Goal: Task Accomplishment & Management: Complete application form

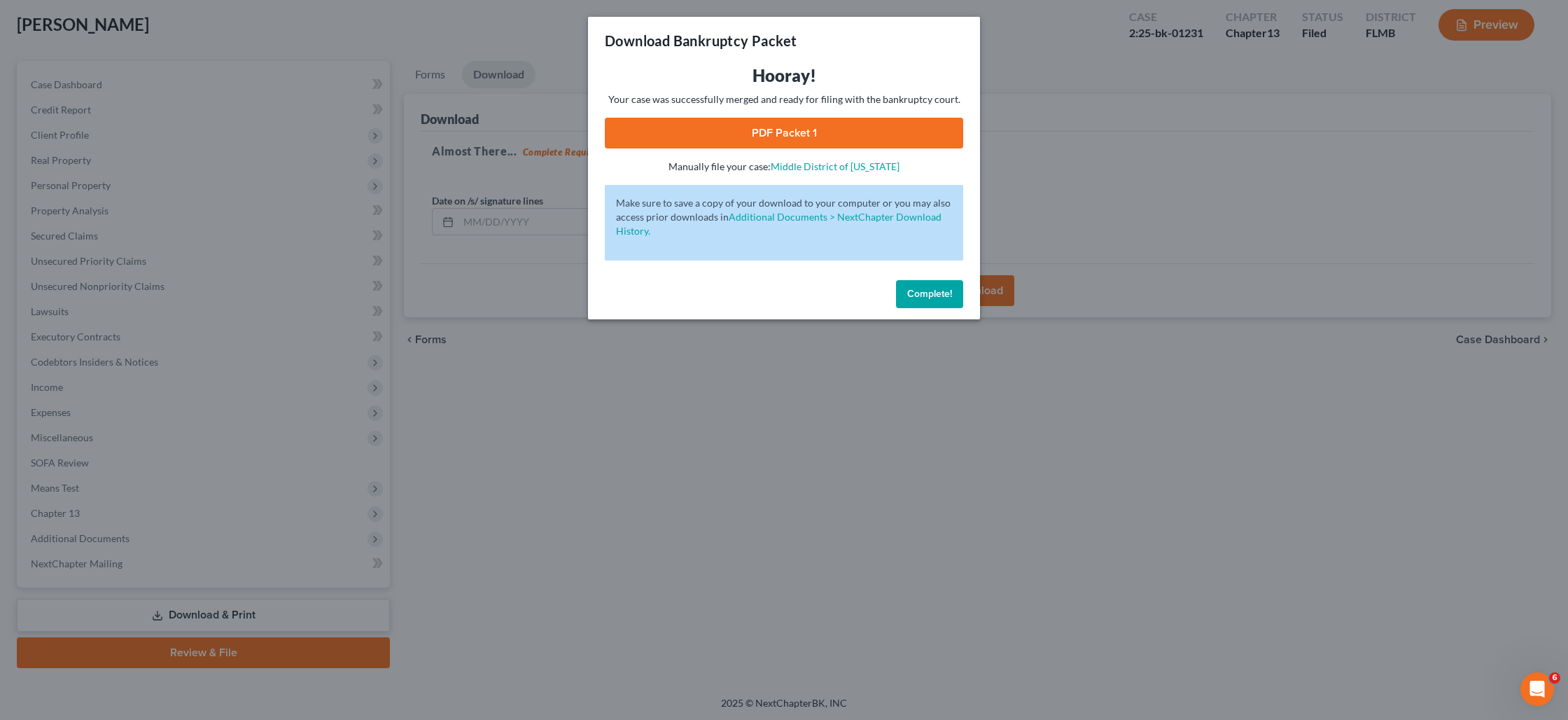
click at [924, 292] on span "Complete!" at bounding box center [929, 293] width 45 height 12
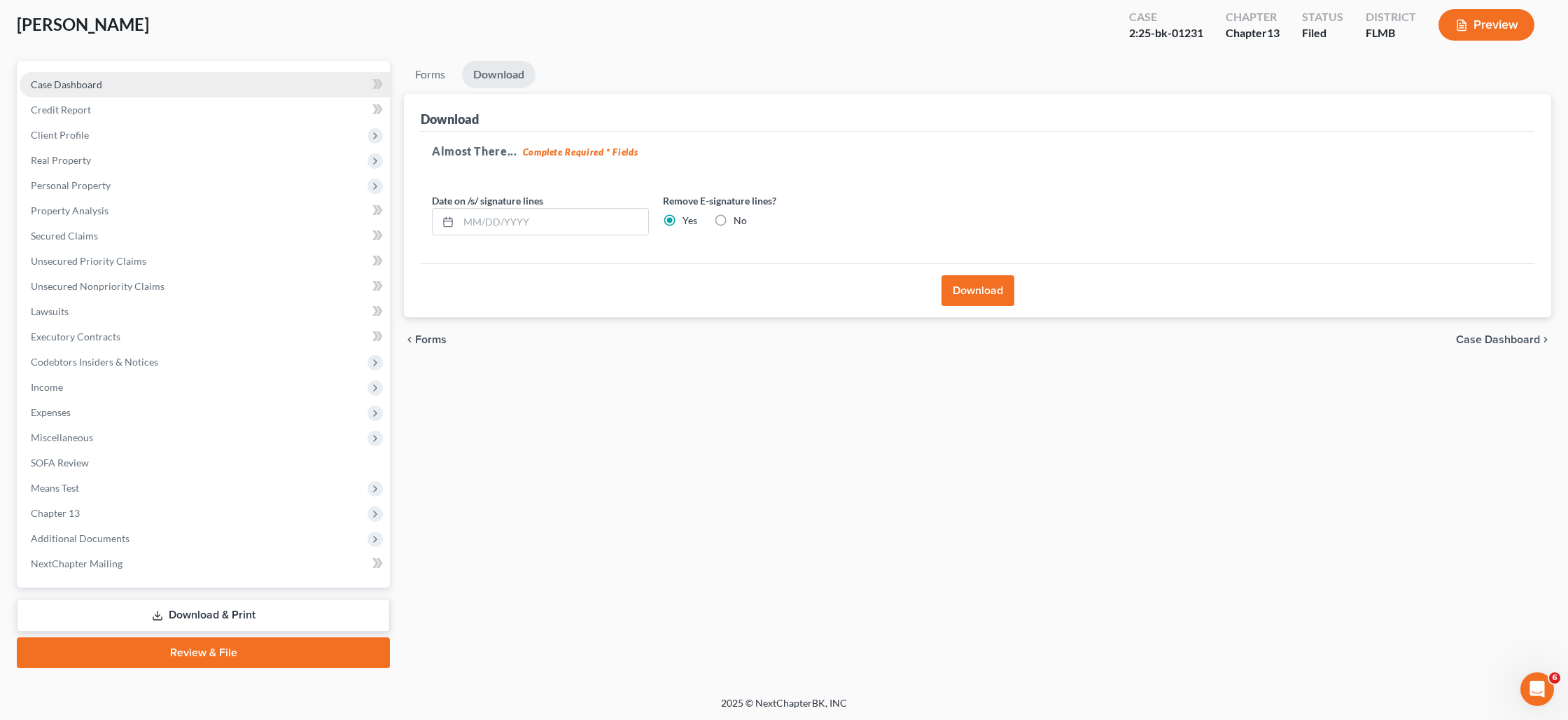
click at [102, 81] on link "Case Dashboard" at bounding box center [205, 85] width 371 height 25
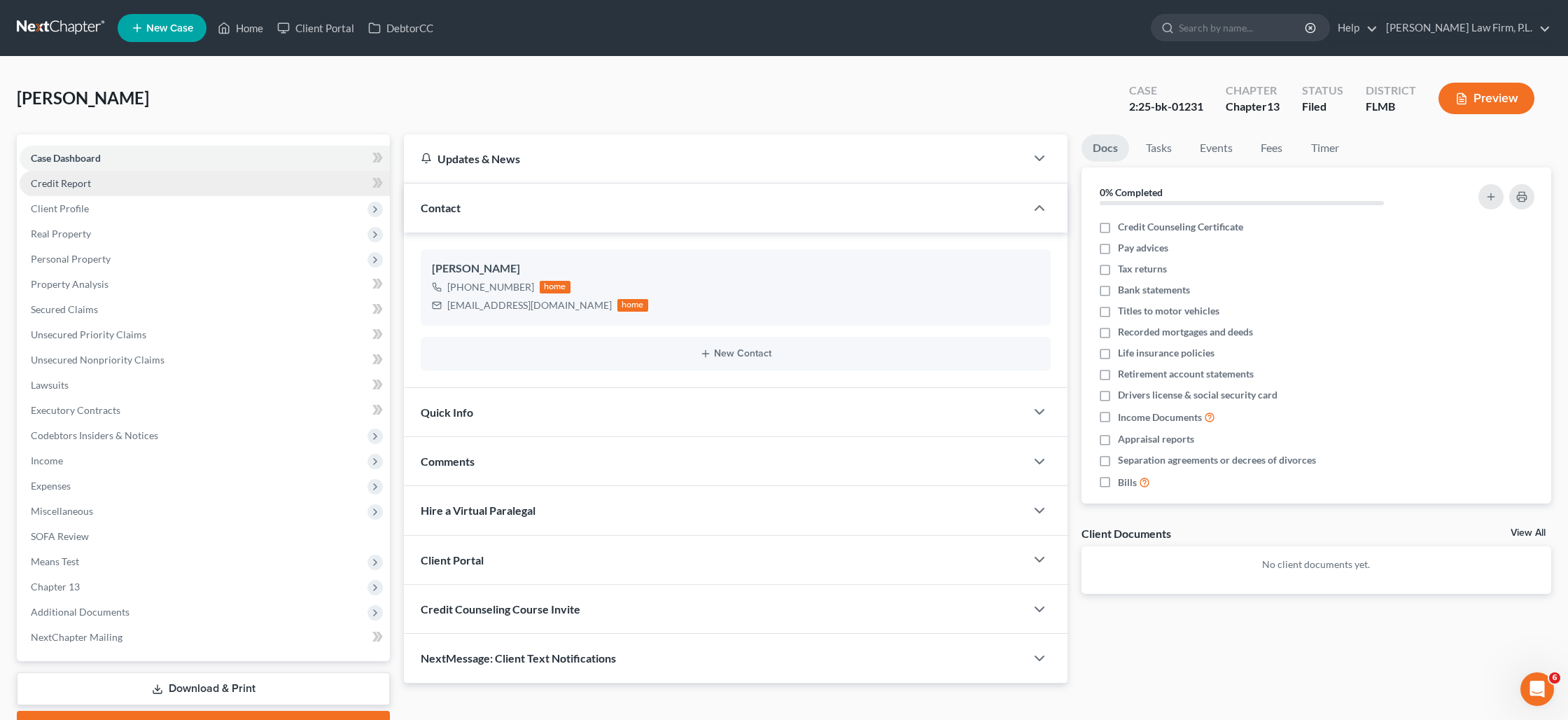
click at [90, 179] on link "Credit Report" at bounding box center [205, 183] width 371 height 25
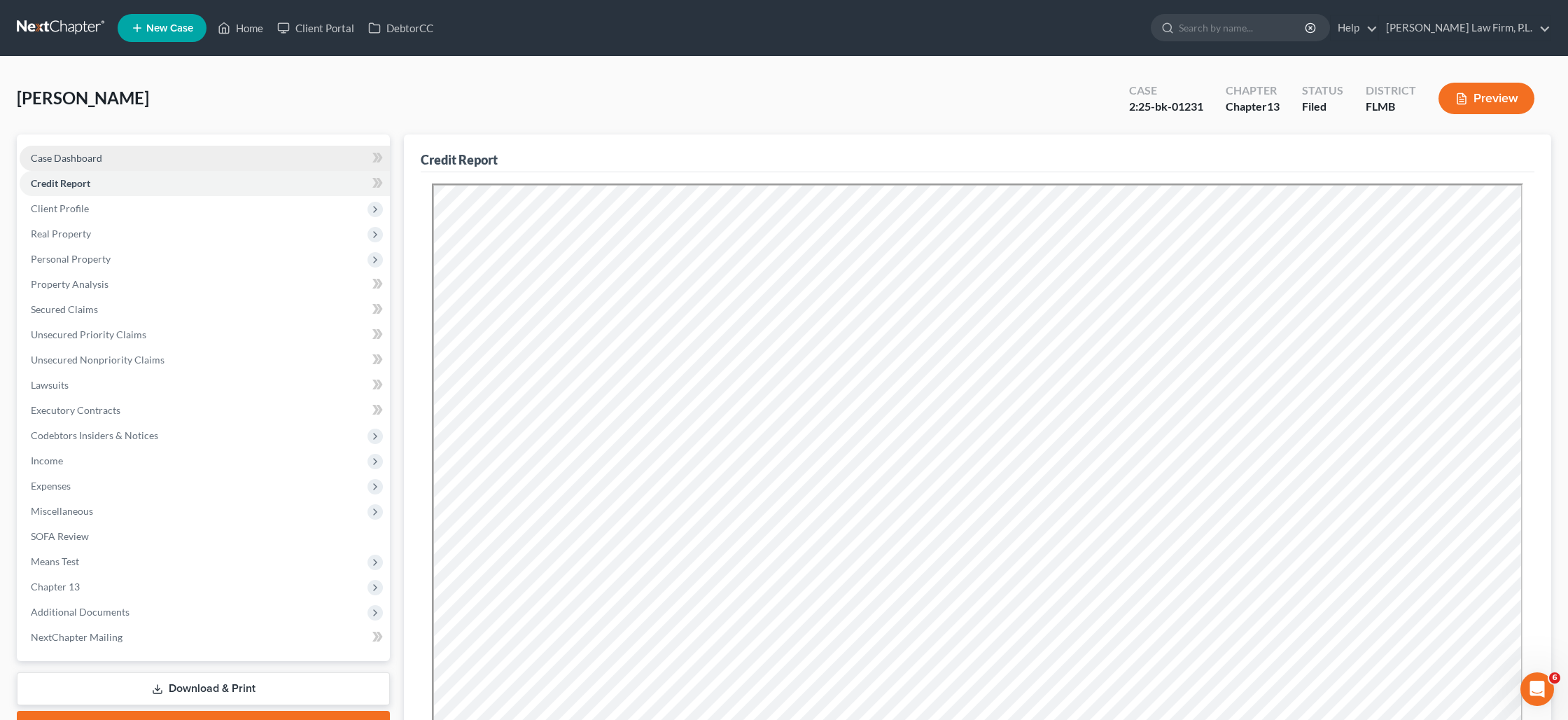
click at [53, 158] on span "Case Dashboard" at bounding box center [66, 158] width 71 height 12
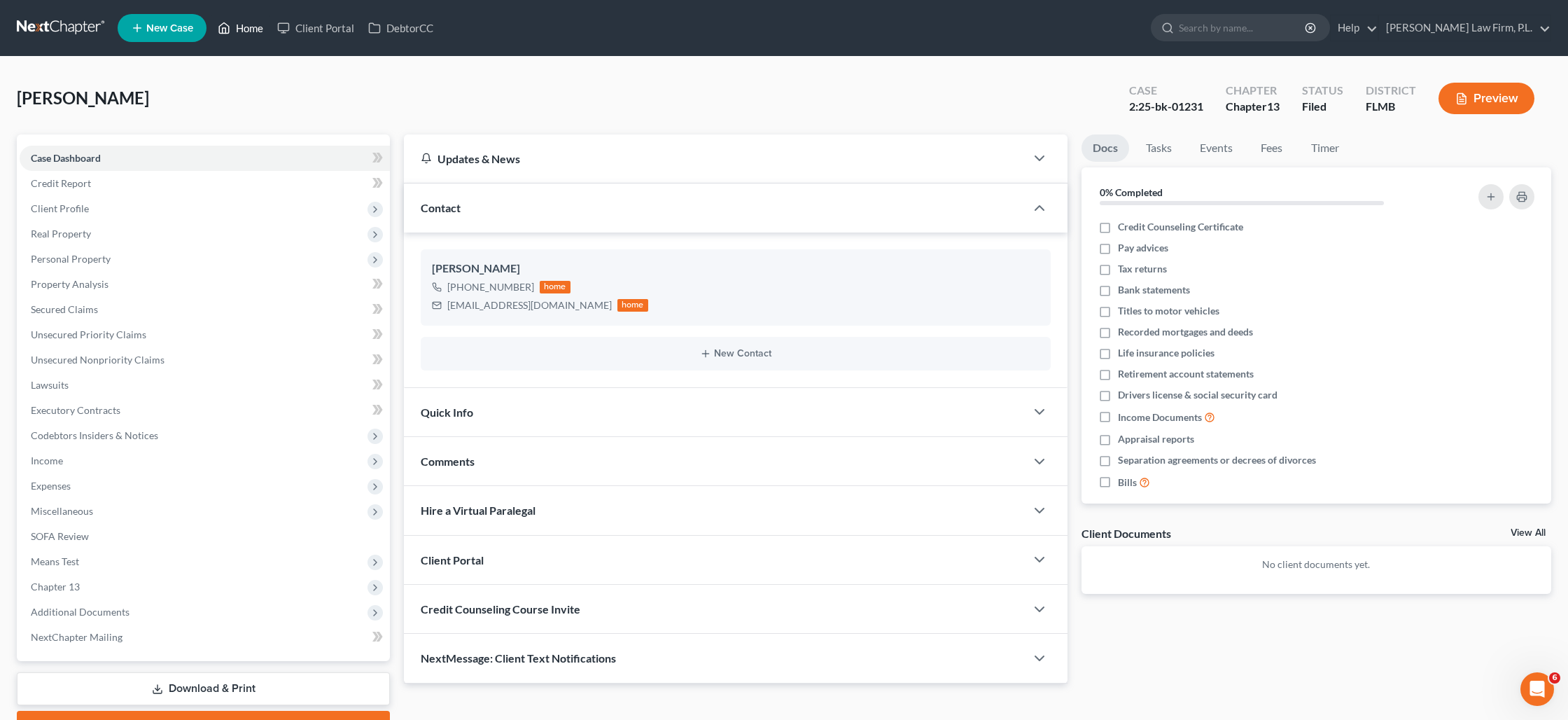
click at [240, 33] on link "Home" at bounding box center [240, 28] width 59 height 25
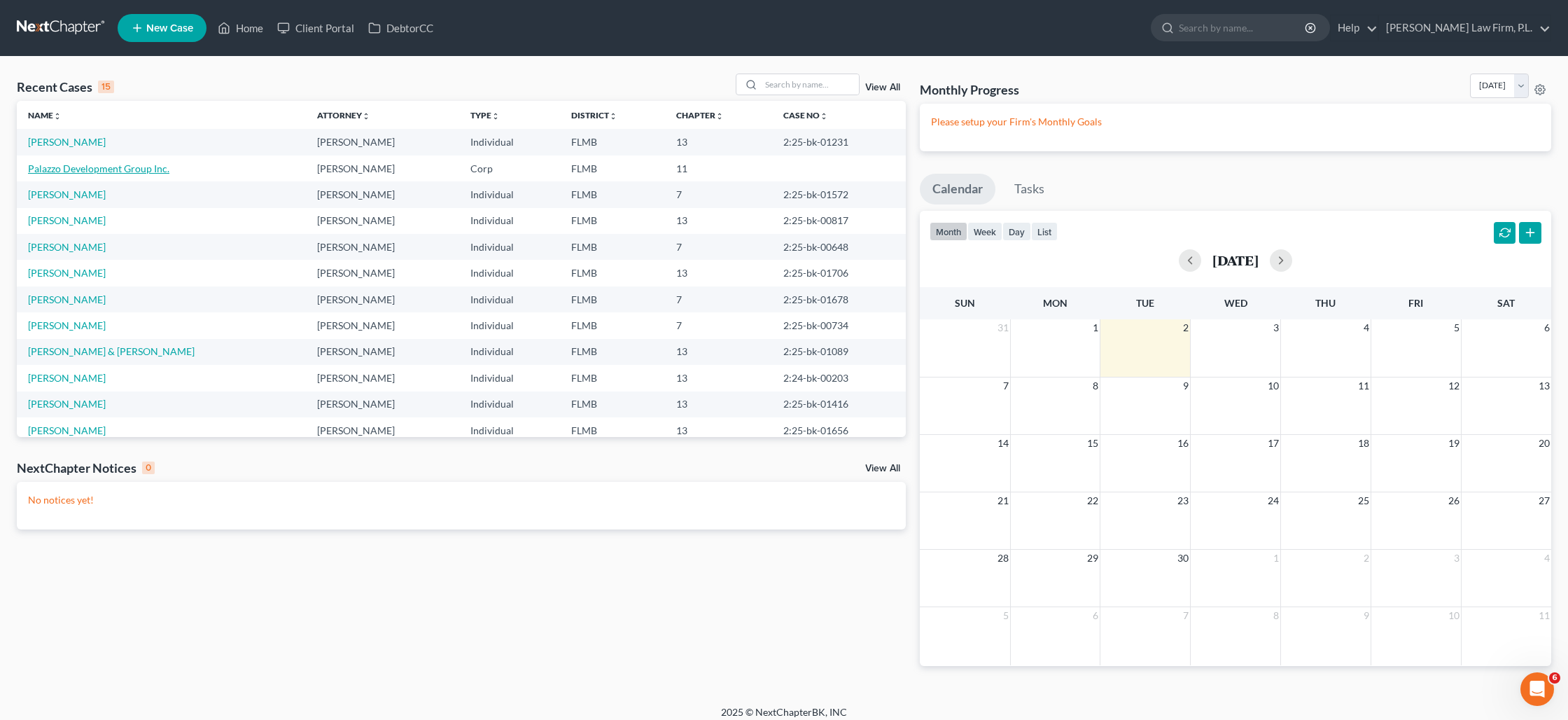
click at [59, 173] on link "Palazzo Development Group Inc." at bounding box center [99, 168] width 141 height 12
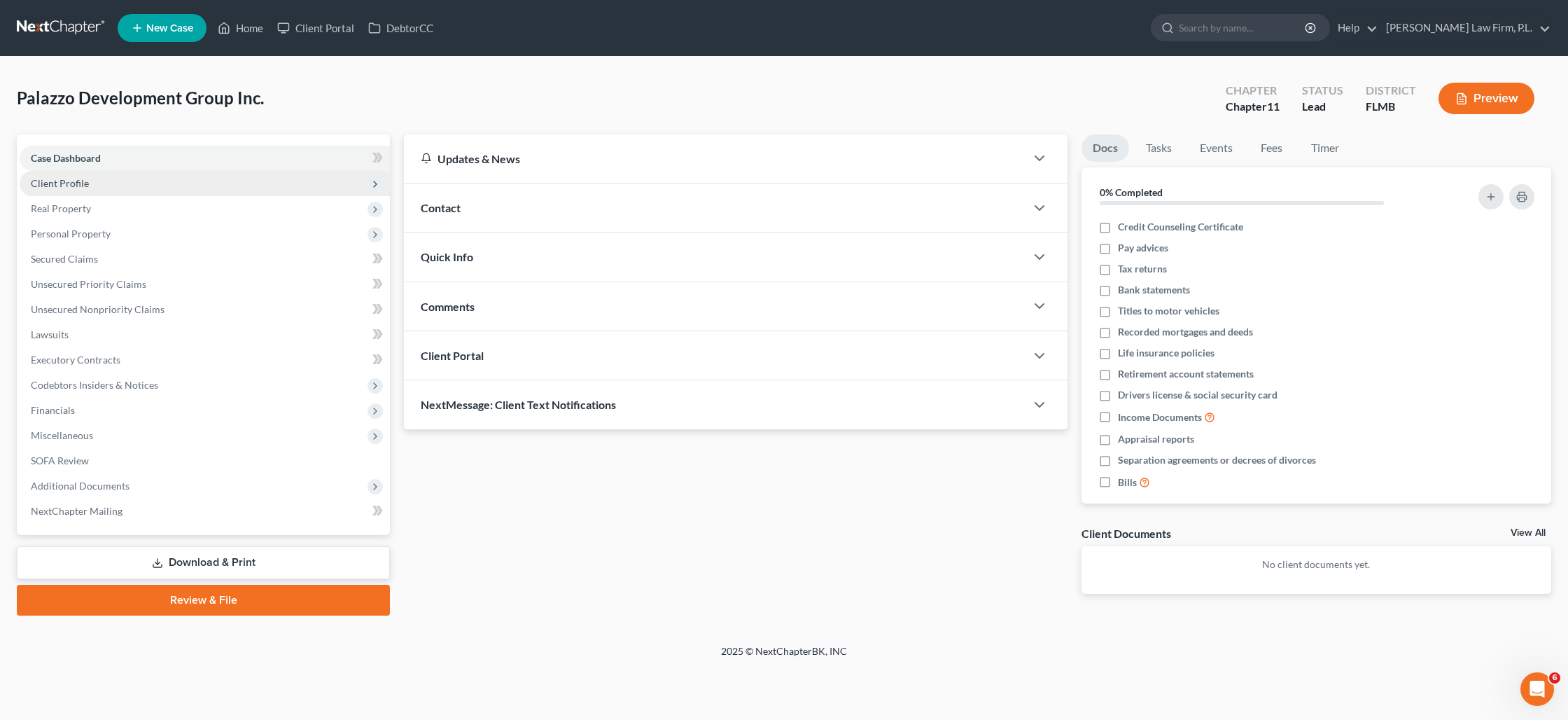
click at [178, 182] on span "Client Profile" at bounding box center [205, 183] width 371 height 25
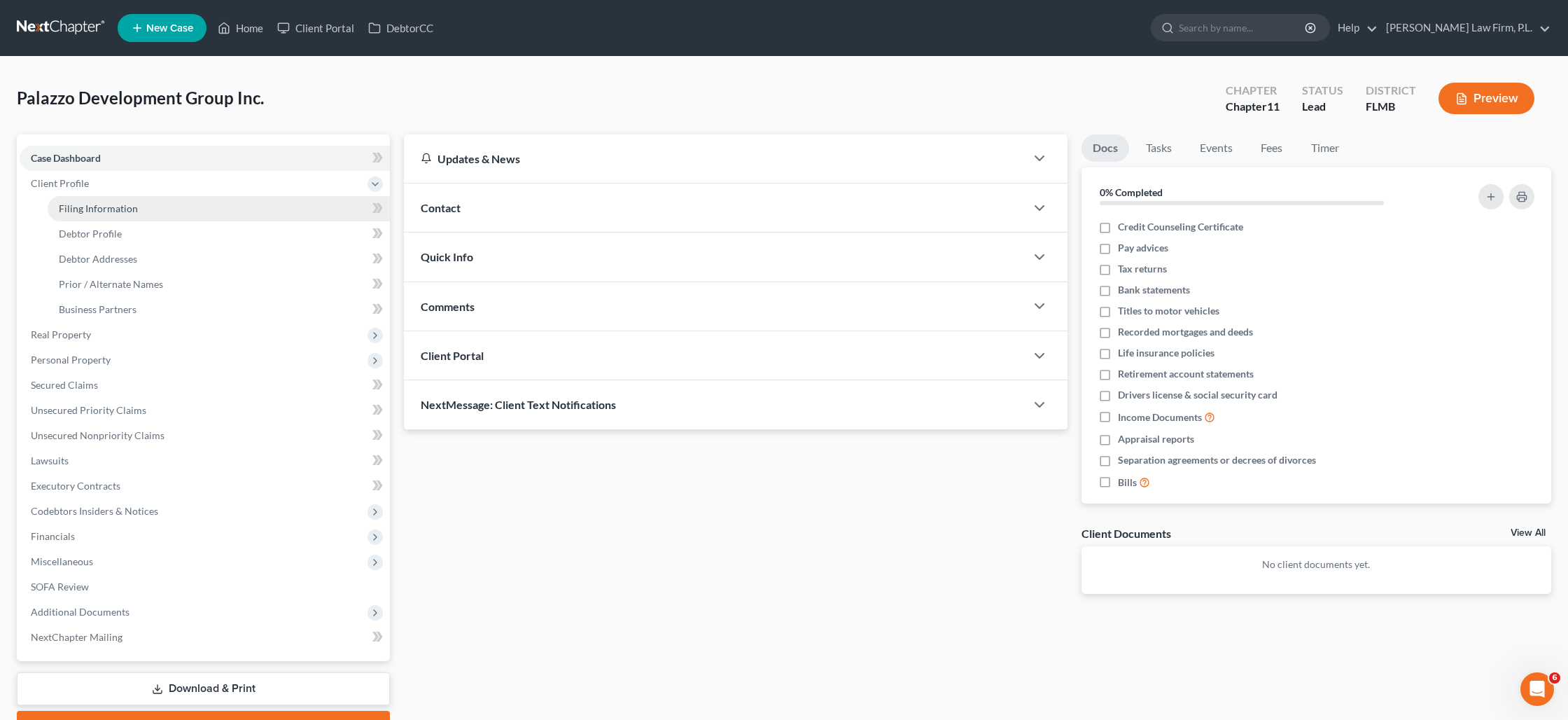
click at [164, 210] on link "Filing Information" at bounding box center [219, 209] width 343 height 25
select select "3"
select select "1"
select select "15"
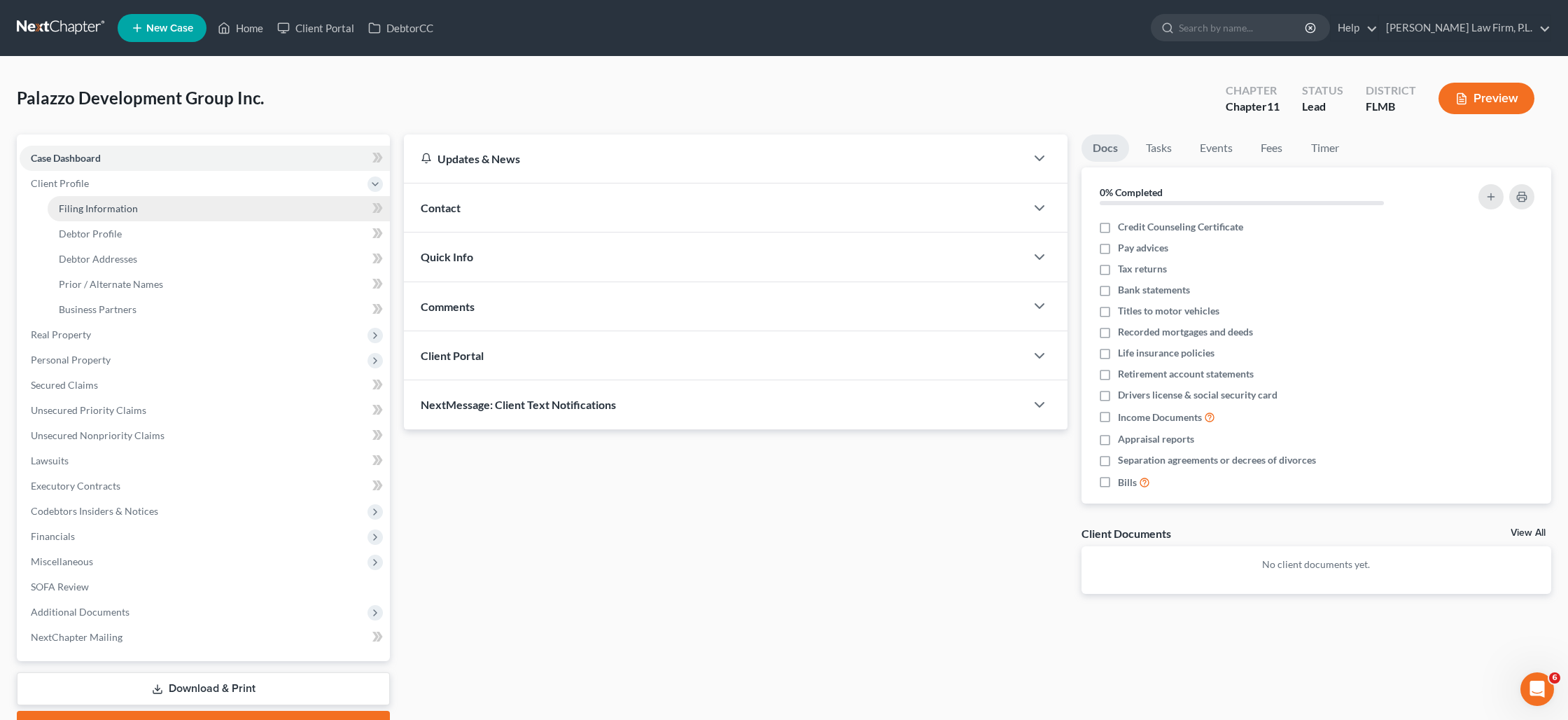
select select "0"
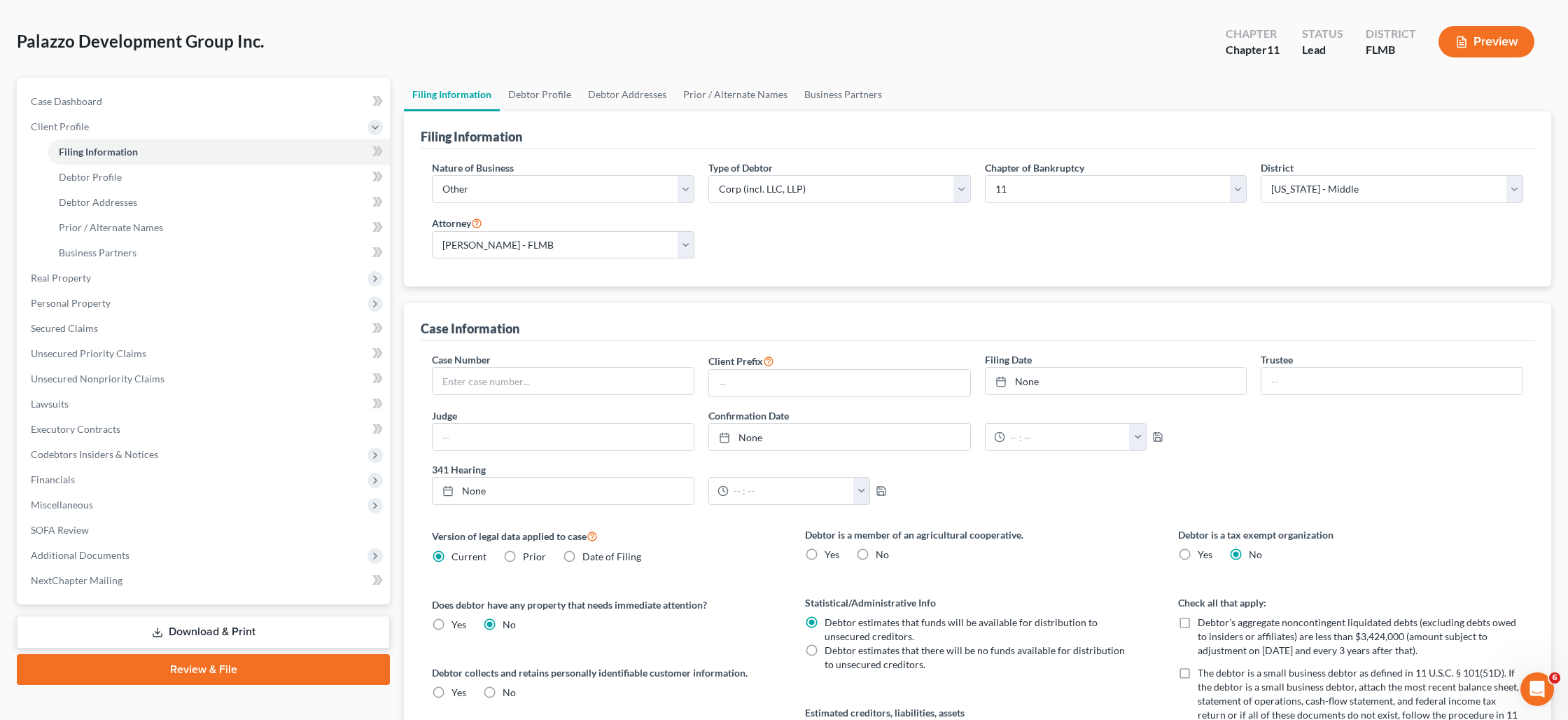
scroll to position [61, 0]
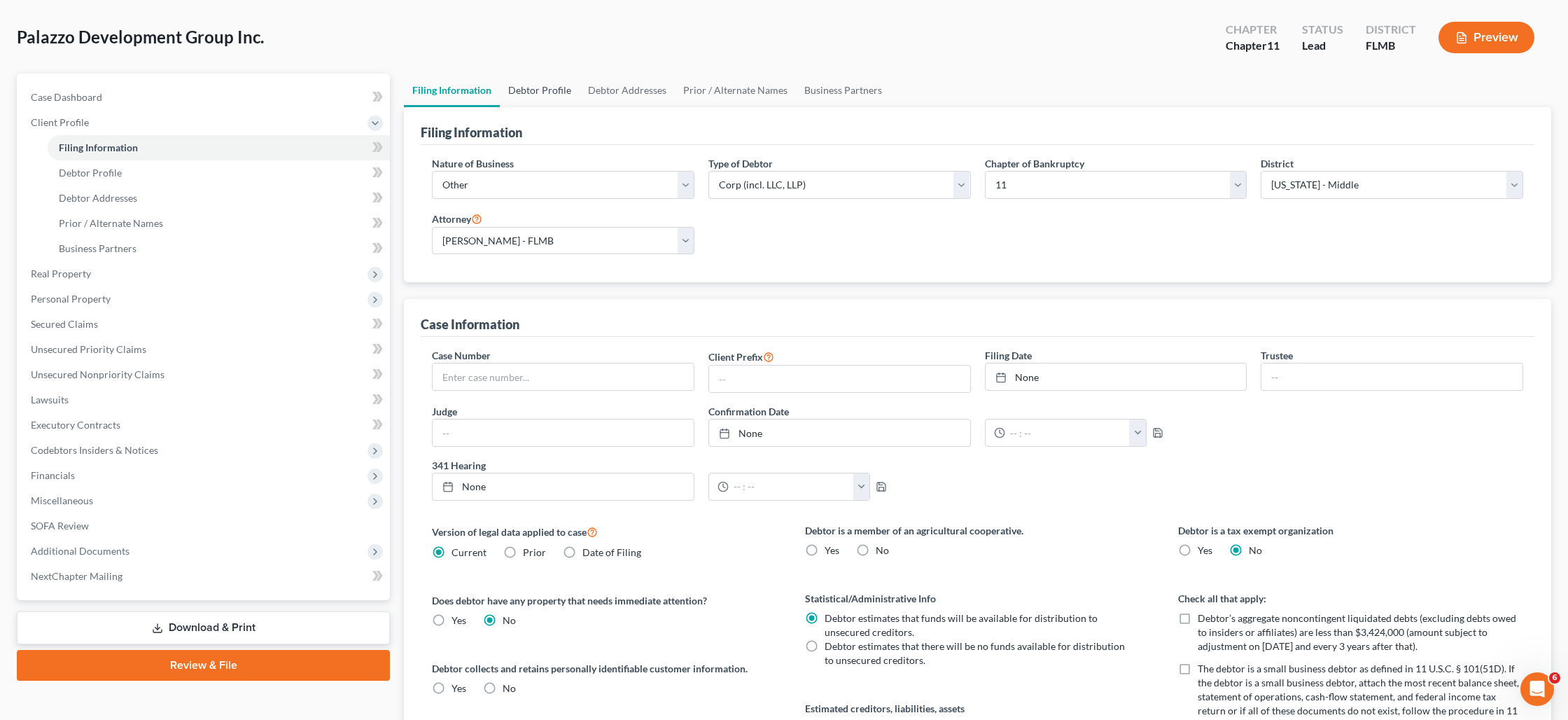
click at [530, 95] on link "Debtor Profile" at bounding box center [539, 90] width 80 height 34
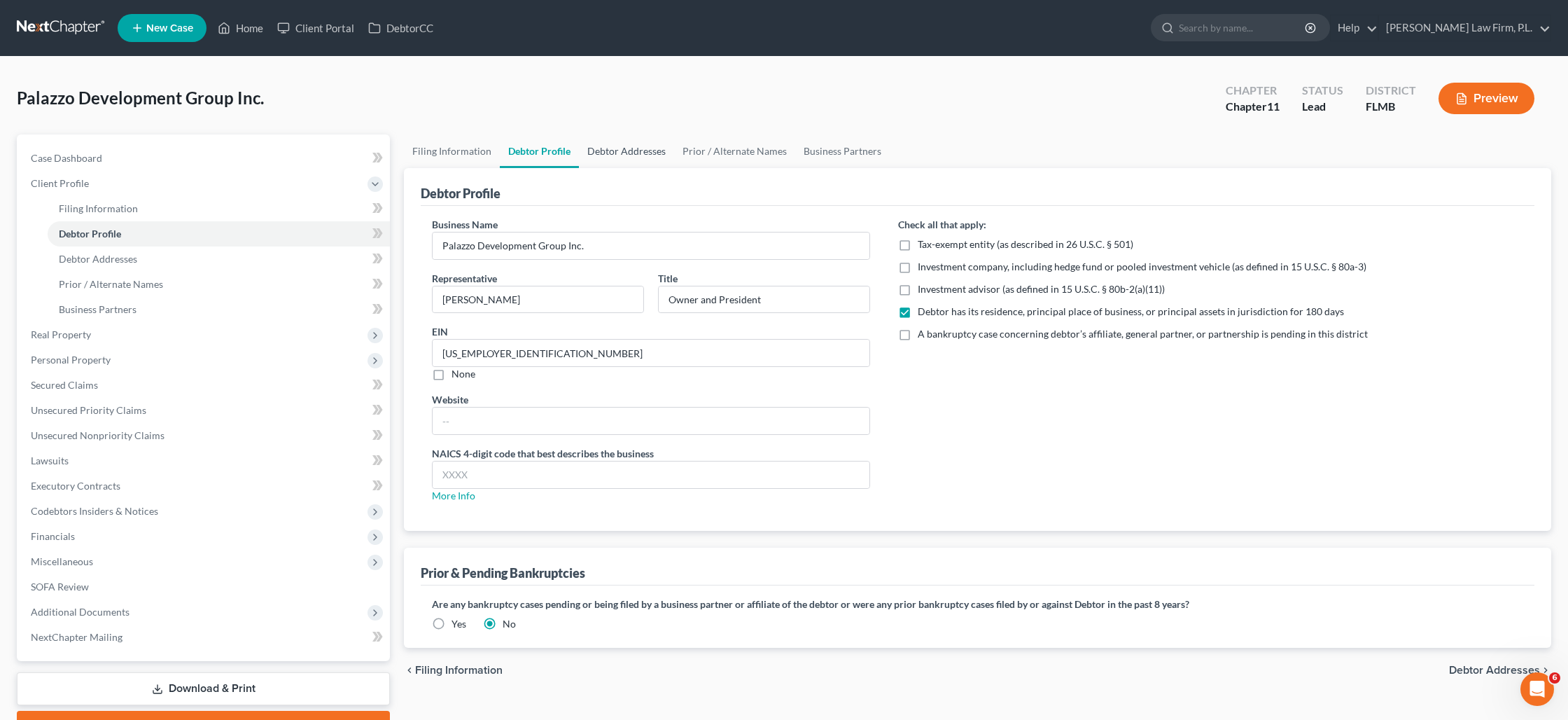
click at [643, 159] on link "Debtor Addresses" at bounding box center [627, 151] width 95 height 34
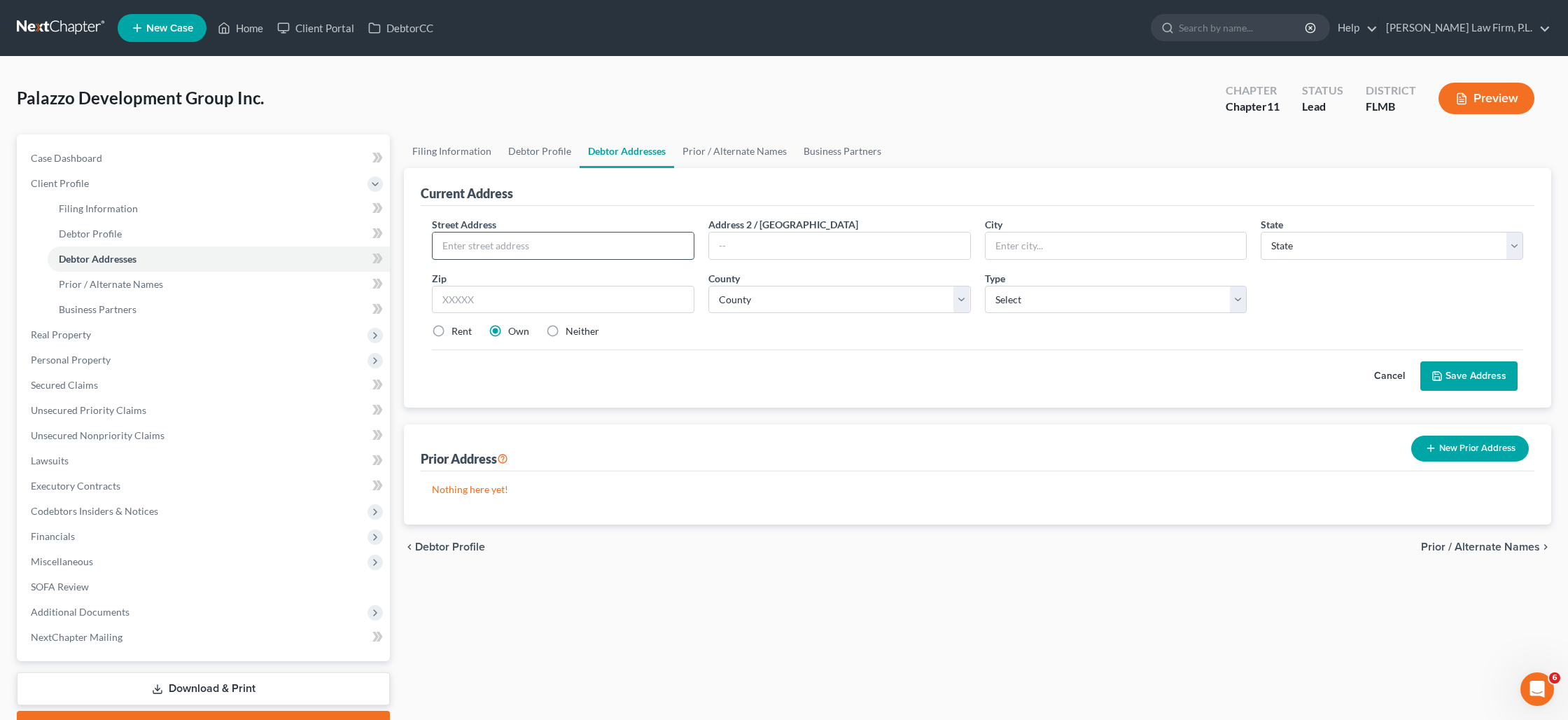
click at [533, 248] on input "text" at bounding box center [563, 246] width 261 height 26
click at [475, 158] on link "Filing Information" at bounding box center [452, 151] width 96 height 34
select select "3"
select select "1"
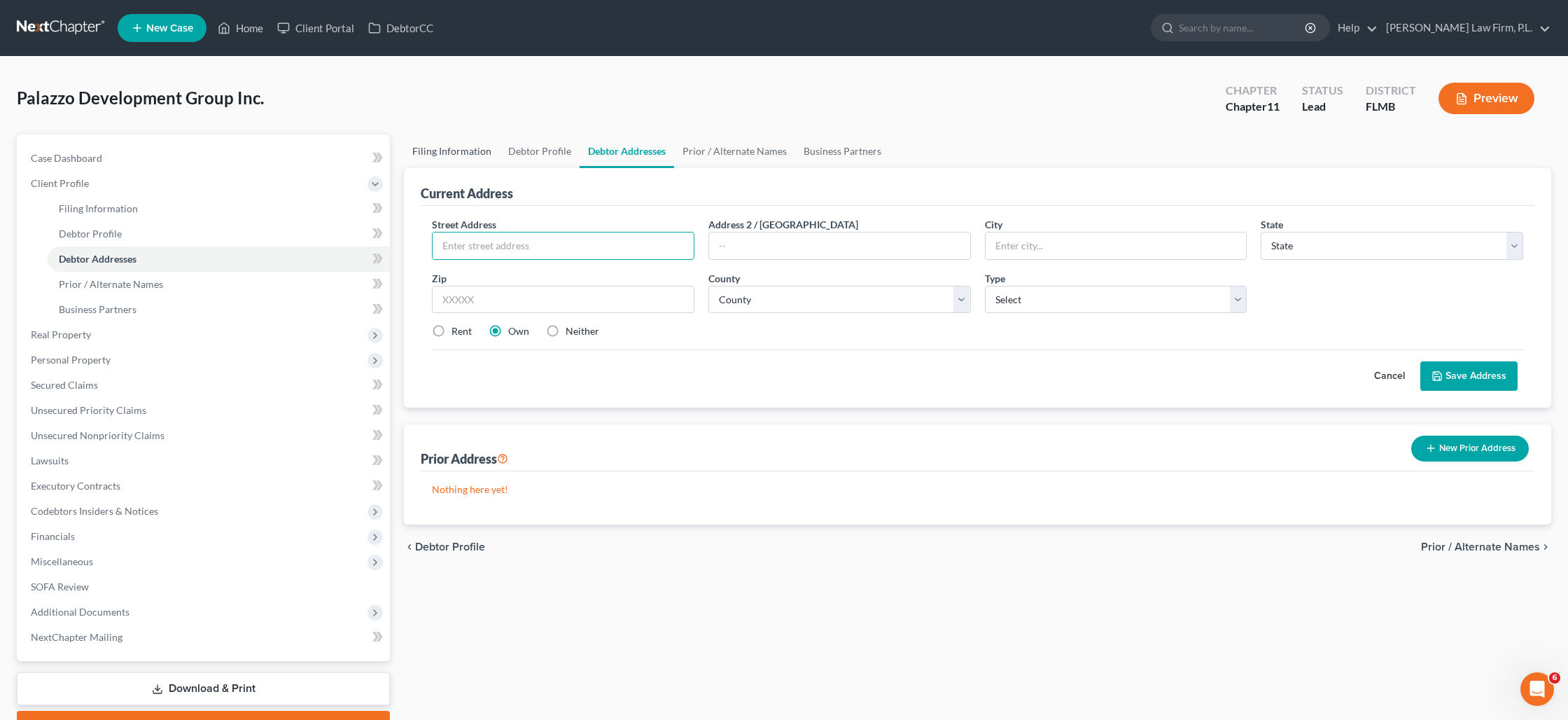
select select "15"
select select "0"
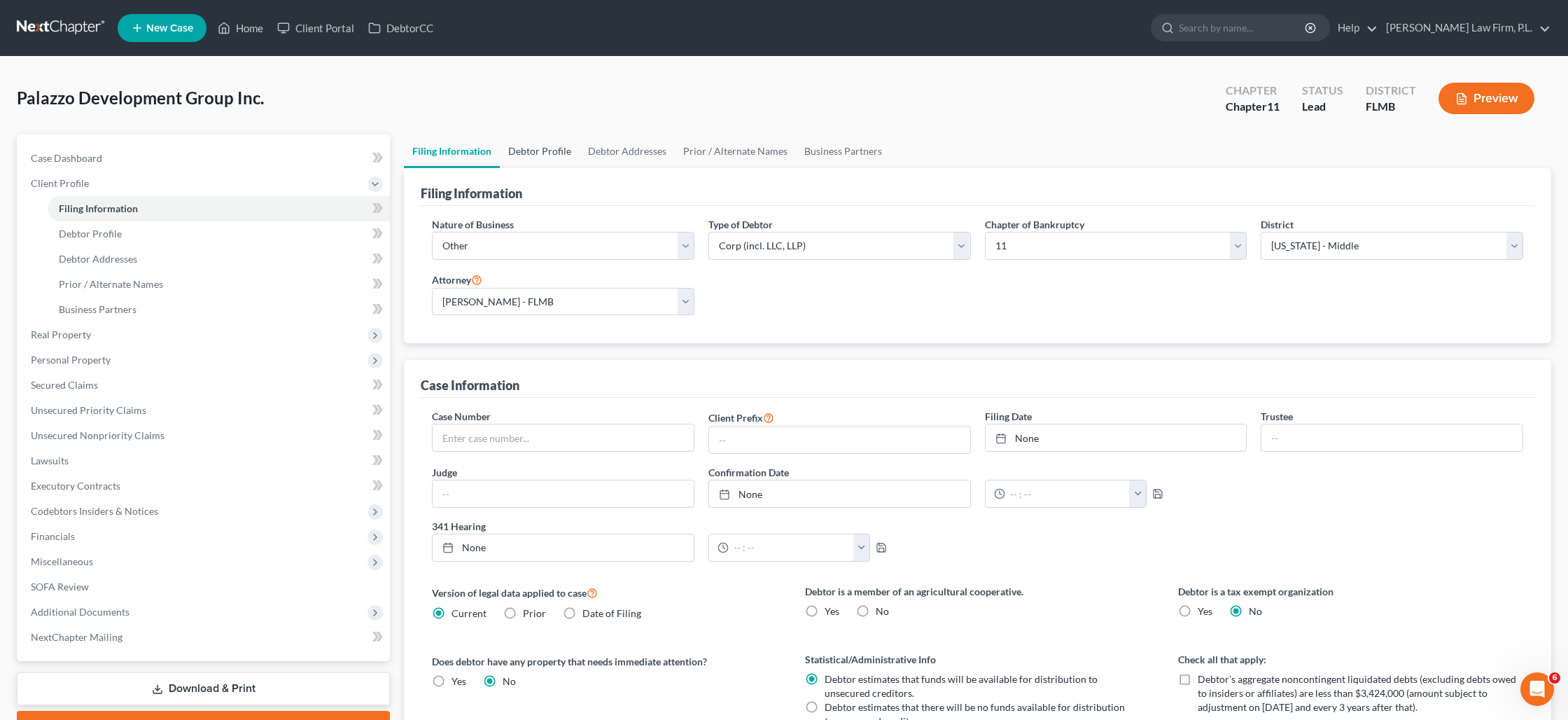
click at [549, 148] on link "Debtor Profile" at bounding box center [539, 151] width 80 height 34
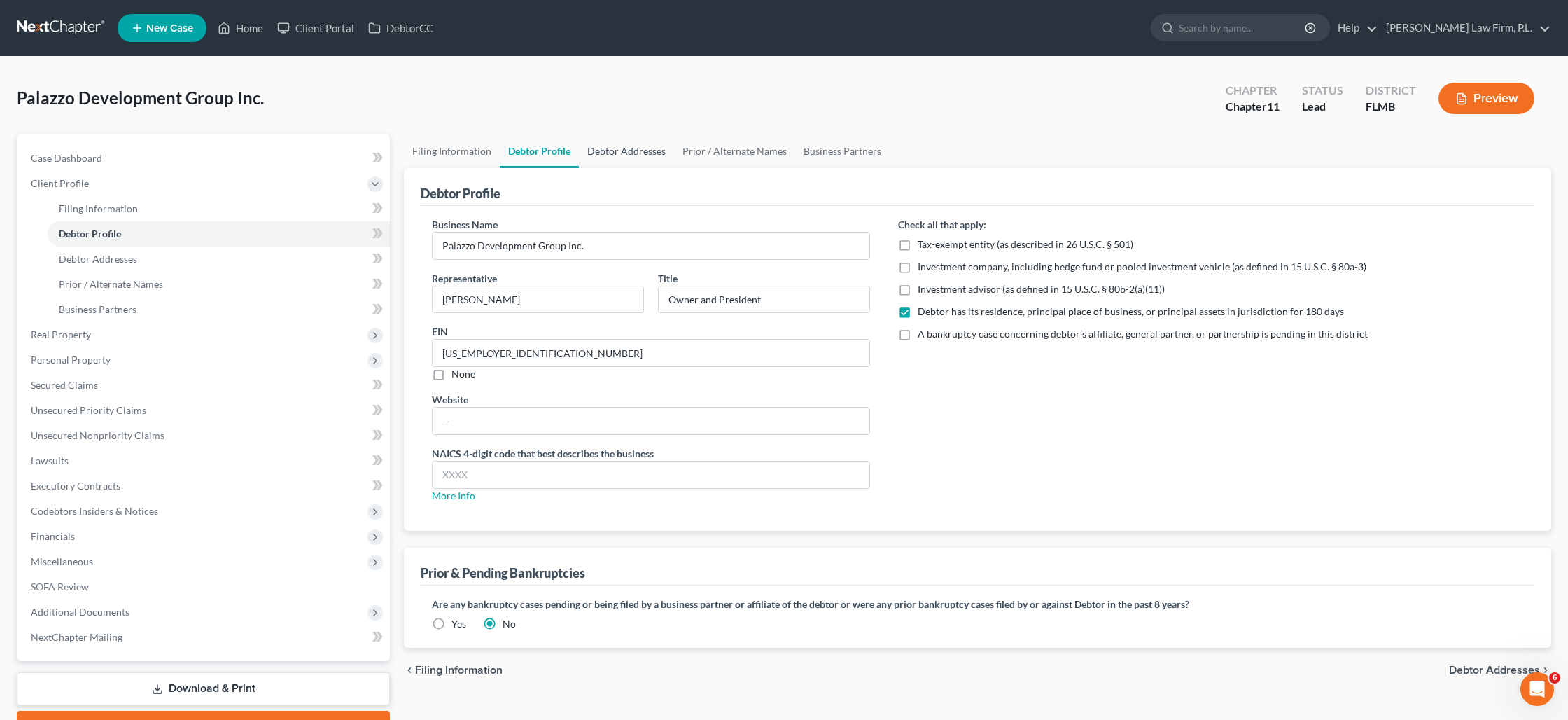
click at [628, 148] on link "Debtor Addresses" at bounding box center [627, 151] width 95 height 34
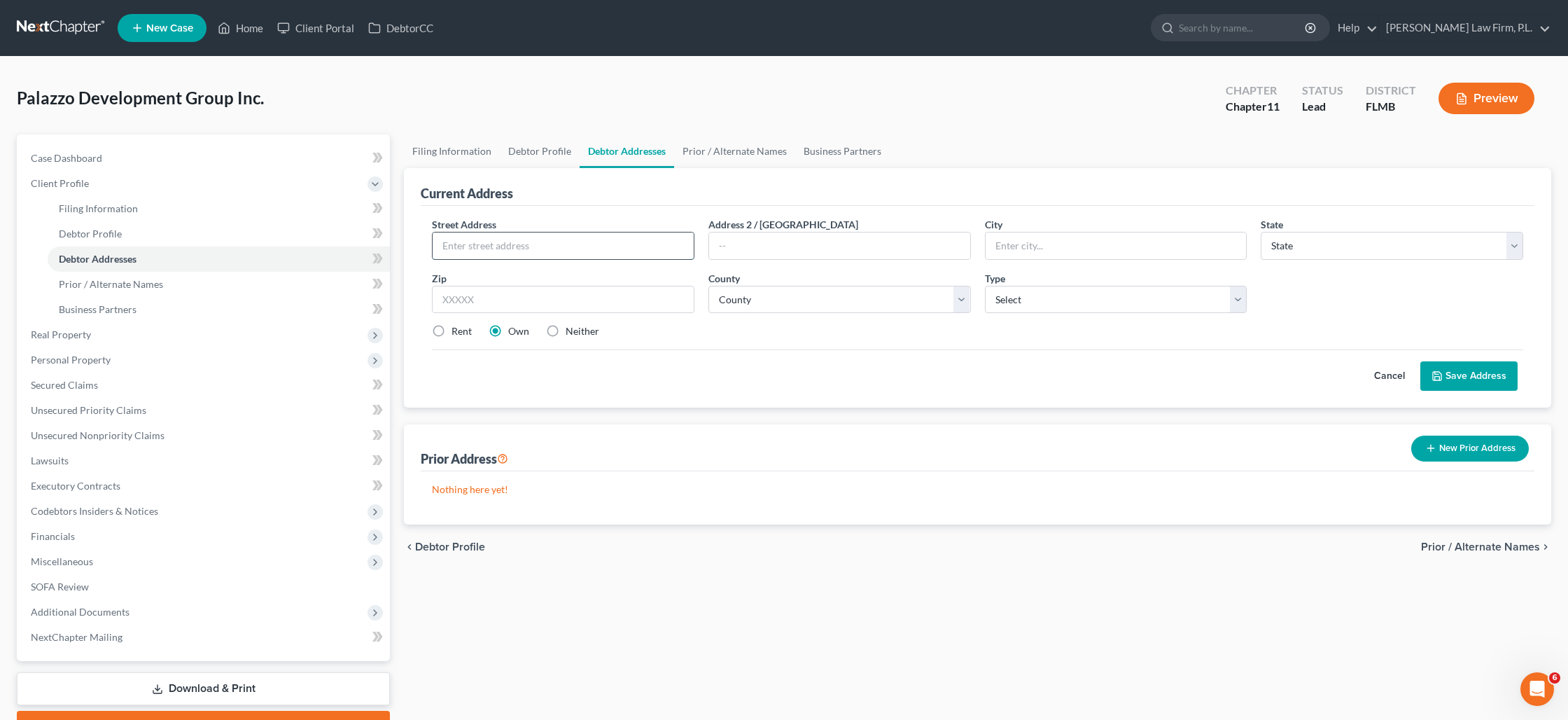
click at [527, 255] on input "text" at bounding box center [563, 246] width 261 height 26
type input "[STREET_ADDRESS][PERSON_NAME]"
type input "[GEOGRAPHIC_DATA]"
select select "9"
type input "33904"
